Goal: Information Seeking & Learning: Learn about a topic

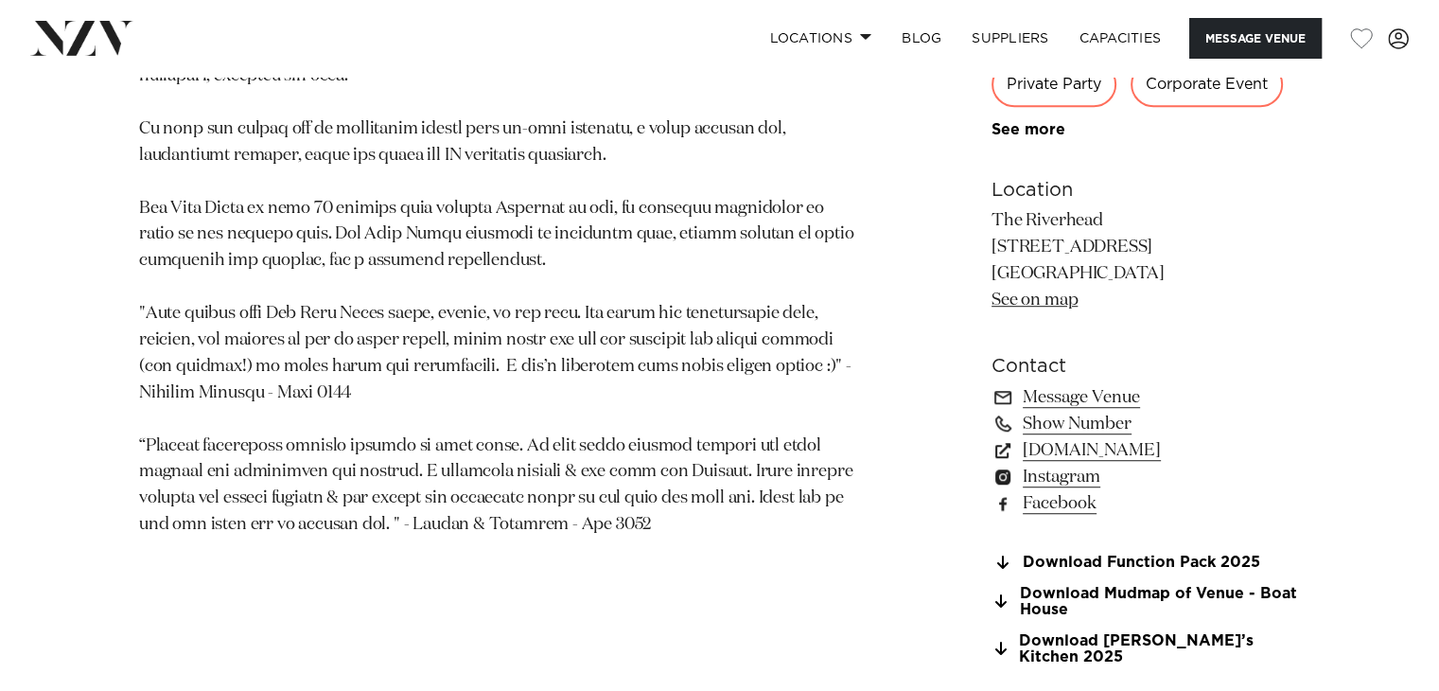
scroll to position [1117, 0]
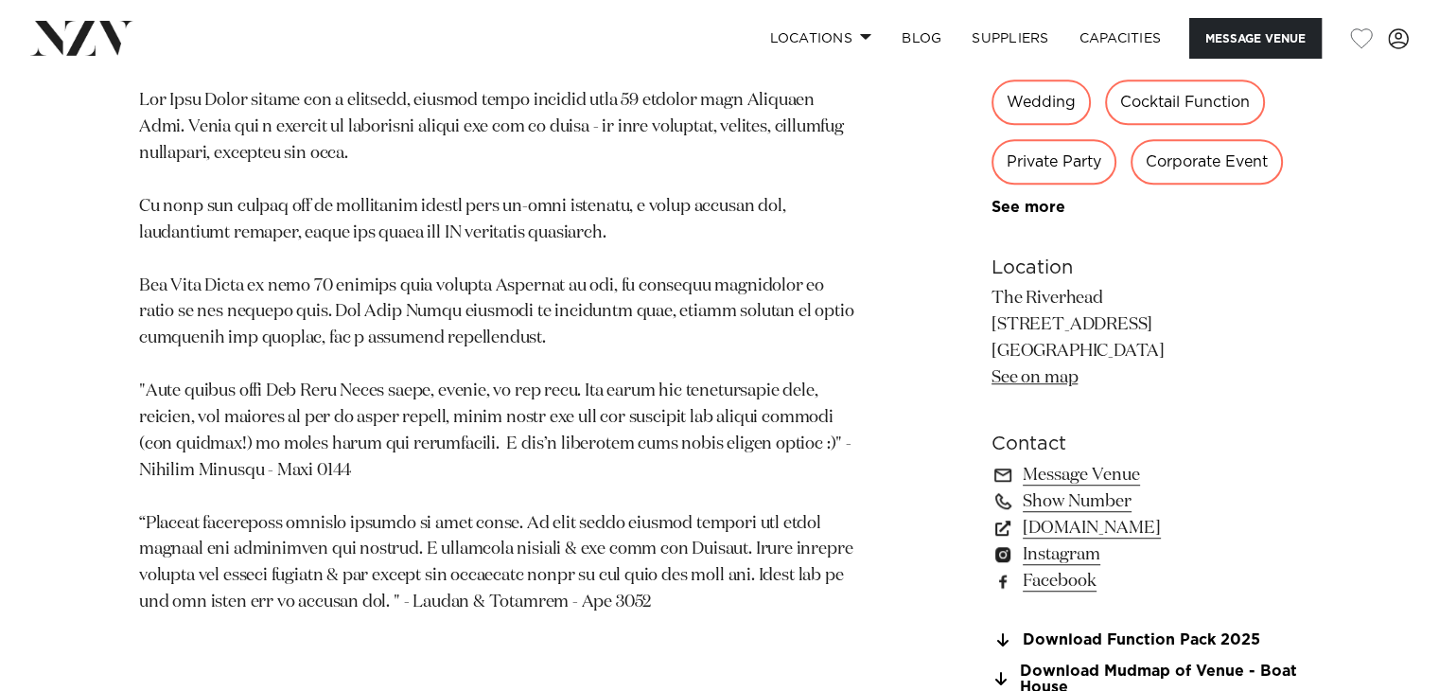
click at [1024, 376] on link "See on map" at bounding box center [1035, 377] width 86 height 17
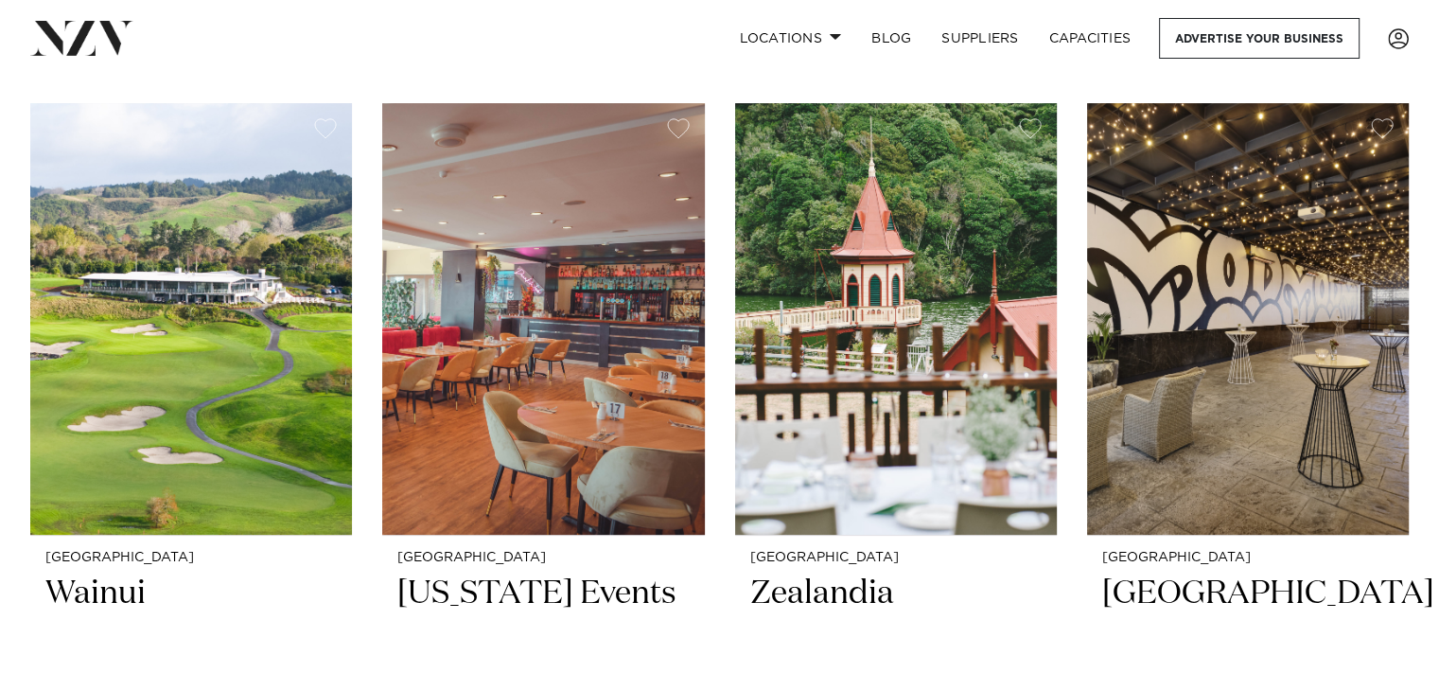
scroll to position [409, 0]
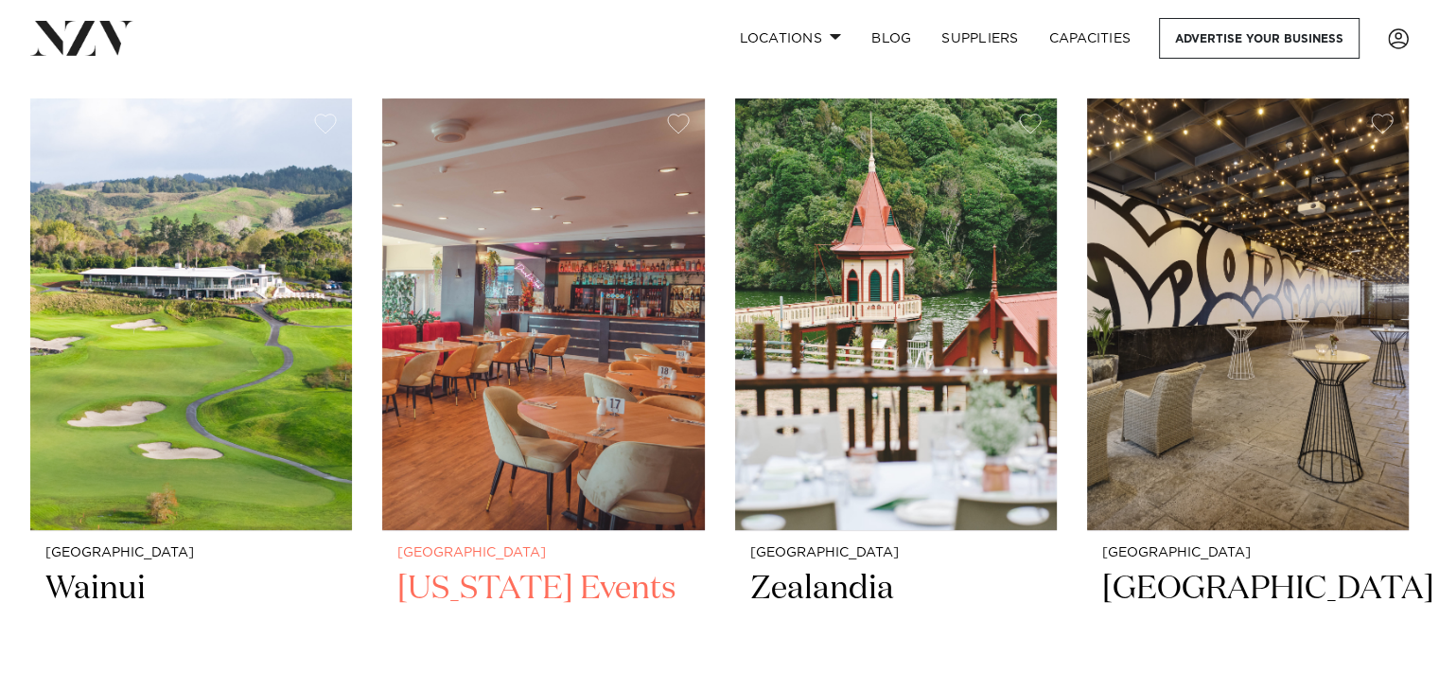
click at [541, 591] on h2 "[US_STATE] Events" at bounding box center [542, 632] width 291 height 128
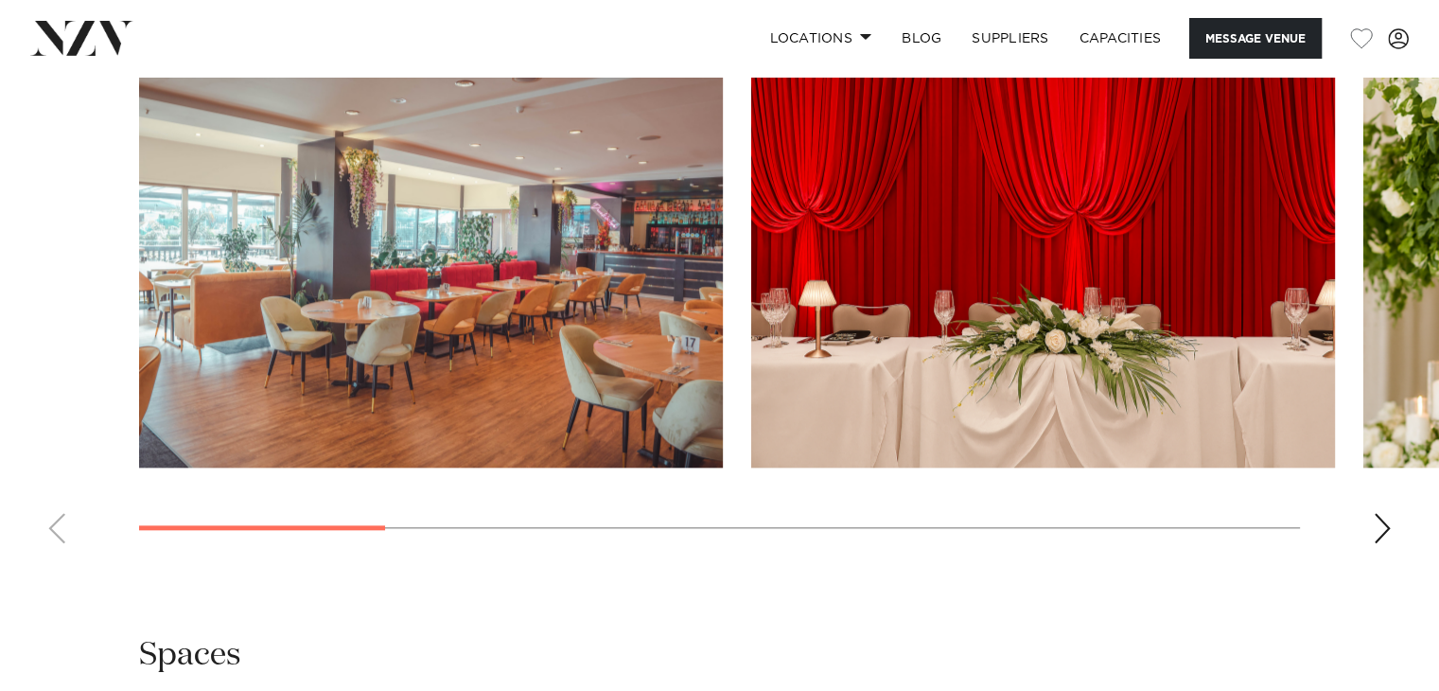
scroll to position [1821, 0]
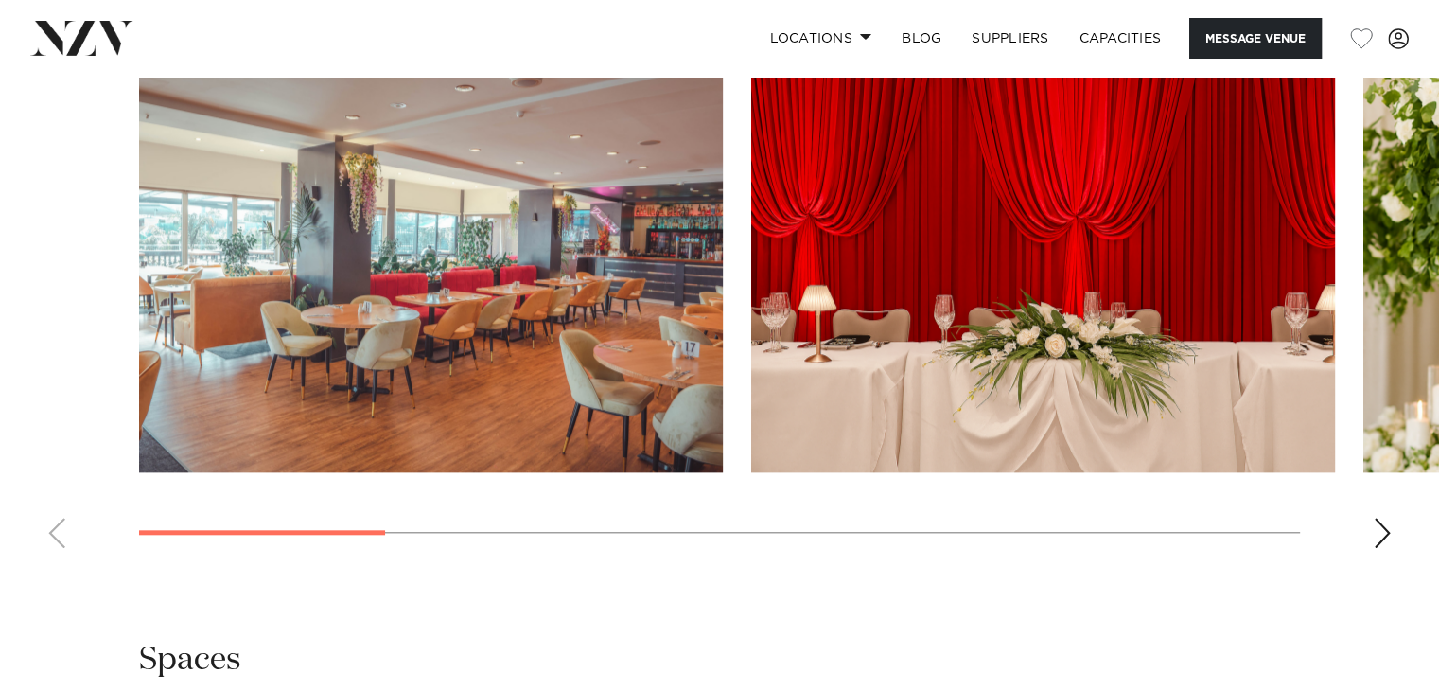
click at [1387, 518] on div "Next slide" at bounding box center [1382, 533] width 19 height 30
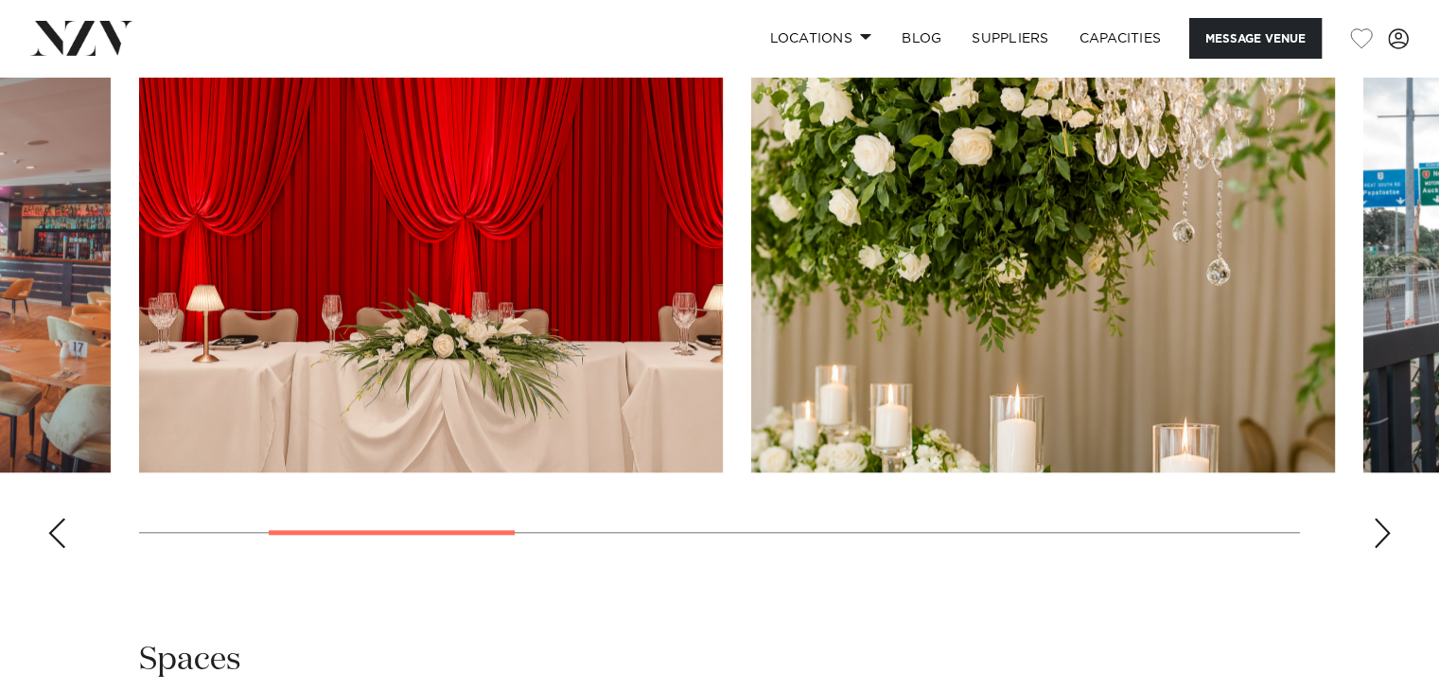
click at [1387, 518] on div "Next slide" at bounding box center [1382, 533] width 19 height 30
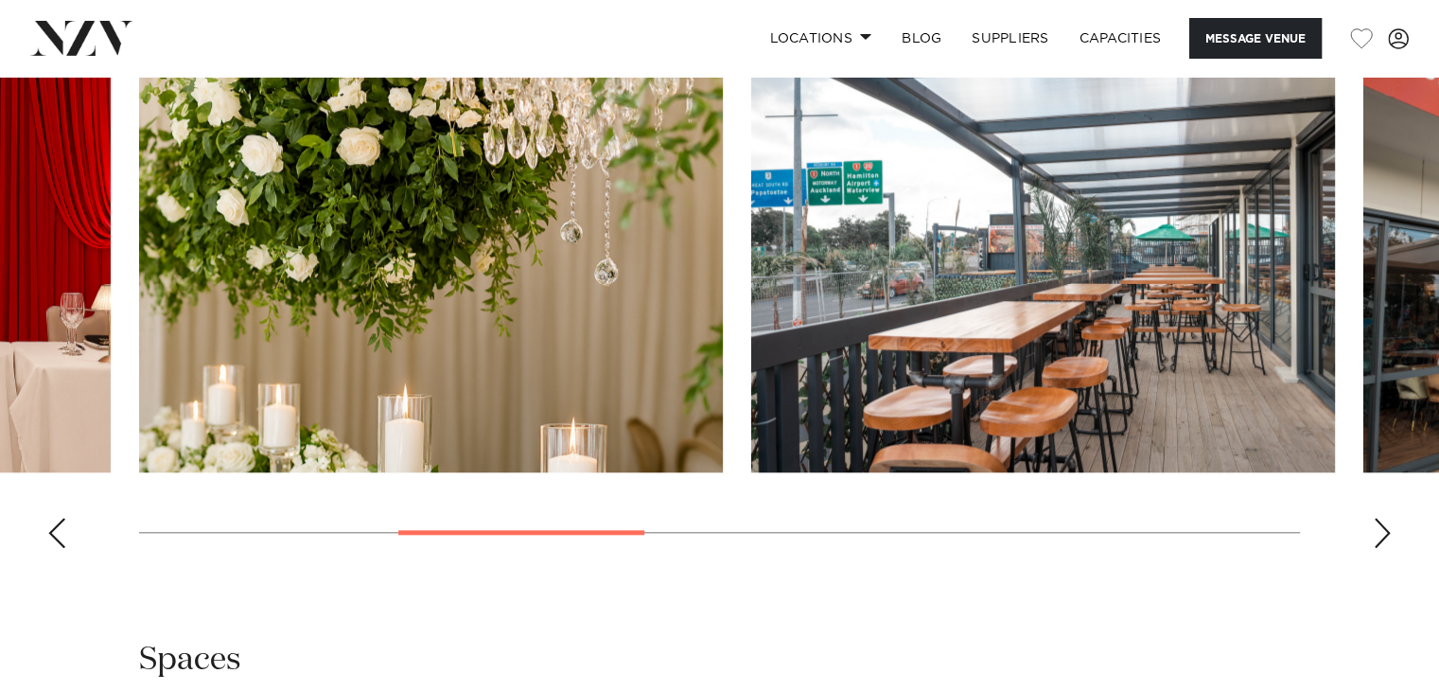
click at [1382, 518] on div "Next slide" at bounding box center [1382, 533] width 19 height 30
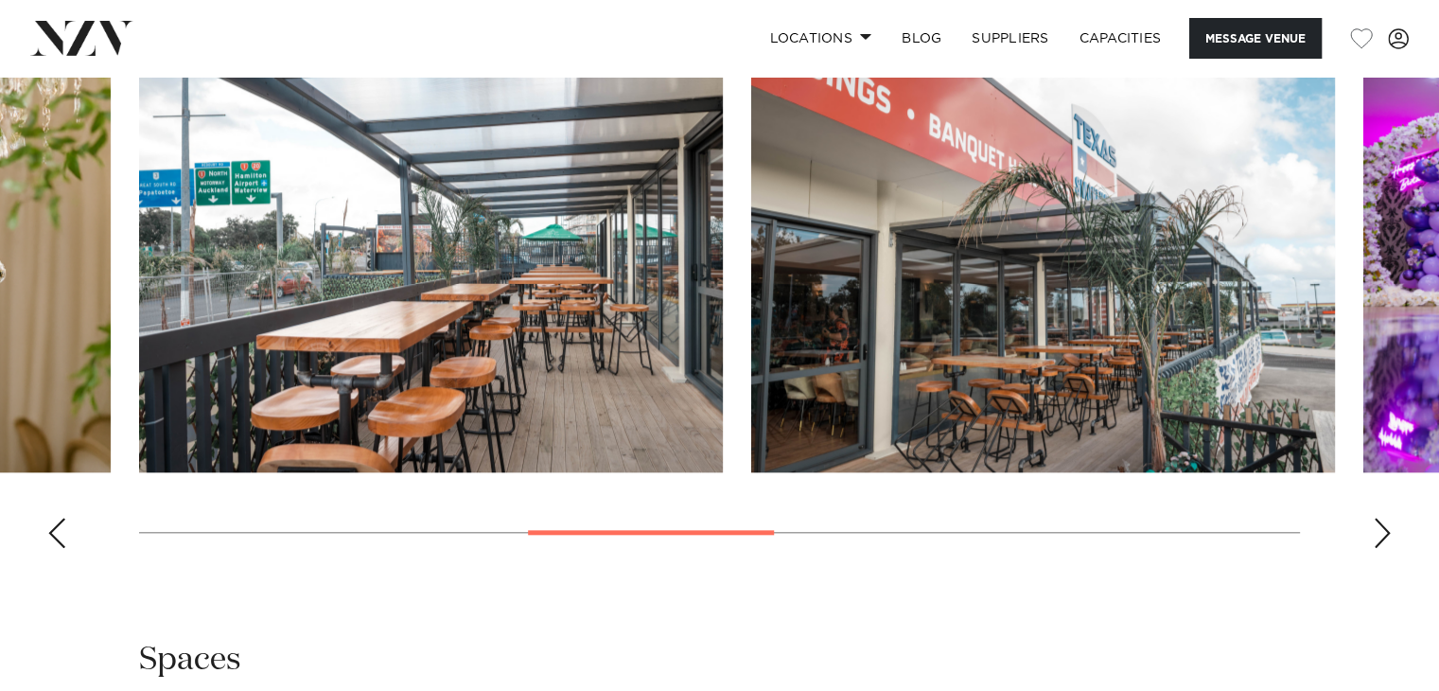
click at [1379, 518] on div "Next slide" at bounding box center [1382, 533] width 19 height 30
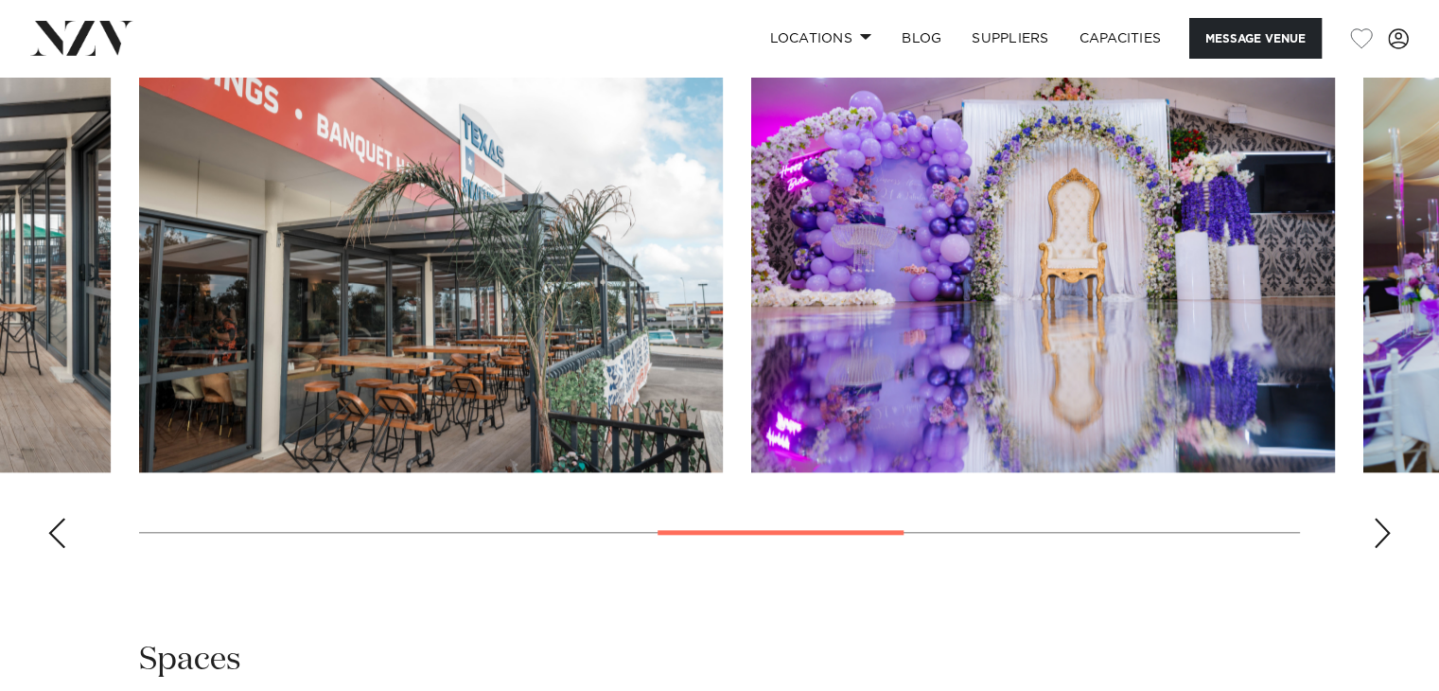
click at [1379, 518] on div "Next slide" at bounding box center [1382, 533] width 19 height 30
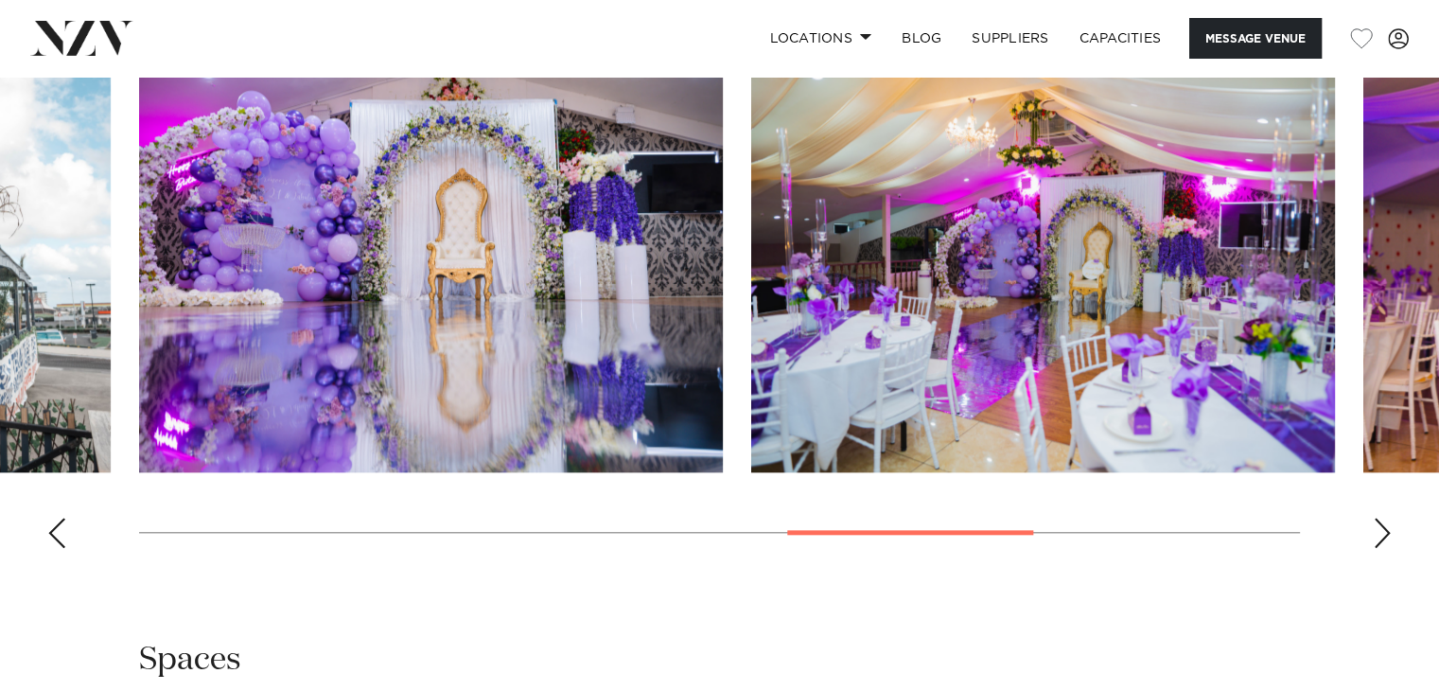
click at [1379, 518] on div "Next slide" at bounding box center [1382, 533] width 19 height 30
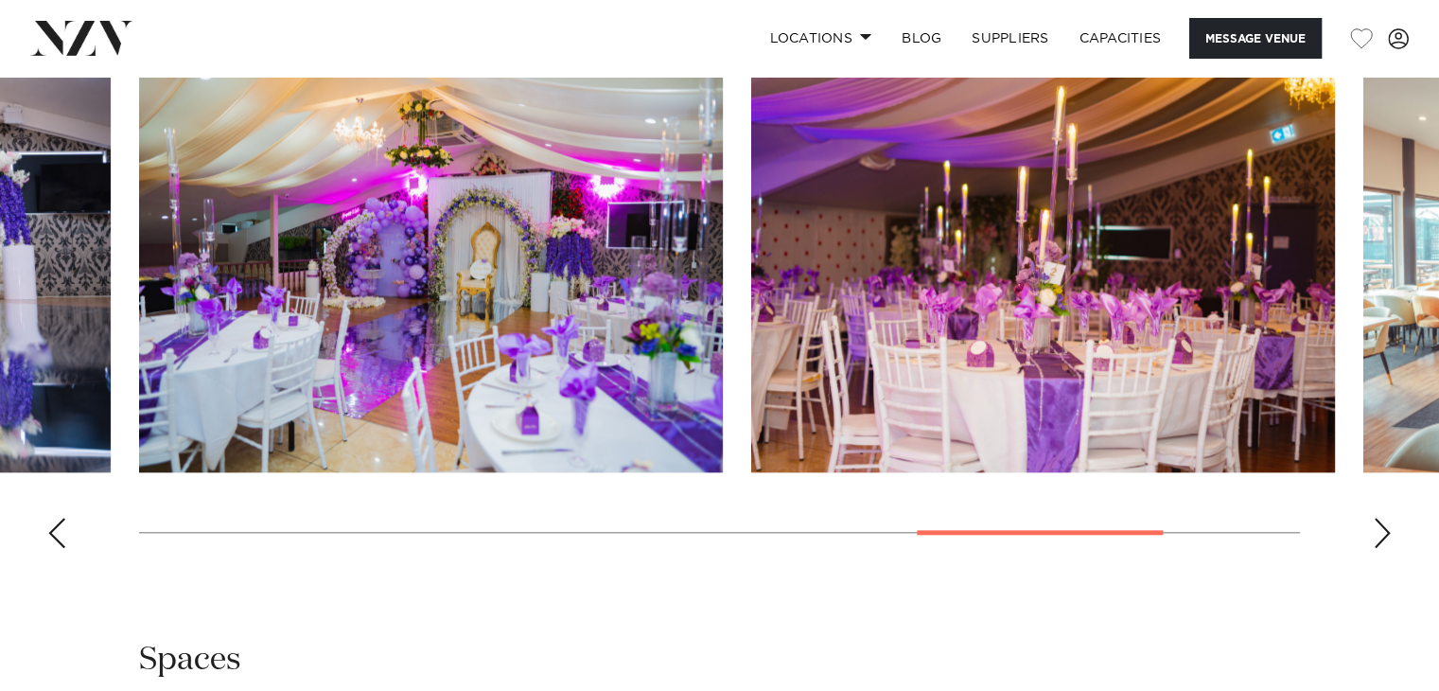
click at [1379, 518] on div "Next slide" at bounding box center [1382, 533] width 19 height 30
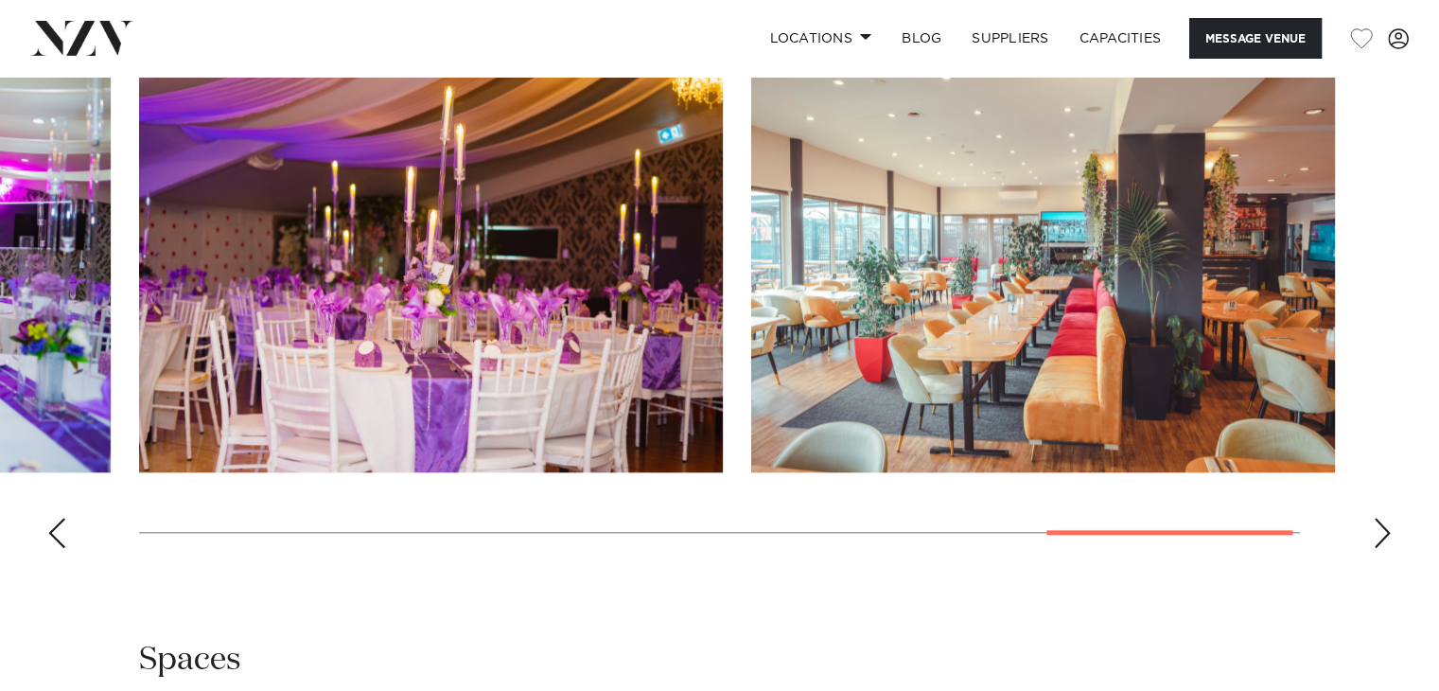
click at [1379, 518] on div "Next slide" at bounding box center [1382, 533] width 19 height 30
